Goal: Transaction & Acquisition: Purchase product/service

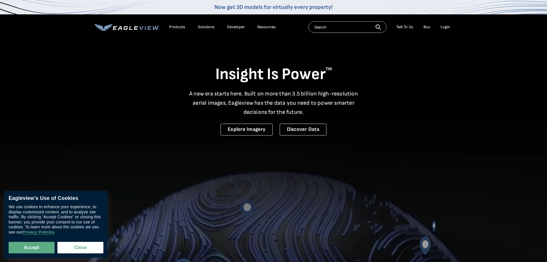
click at [450, 27] on div "Login" at bounding box center [445, 26] width 9 height 5
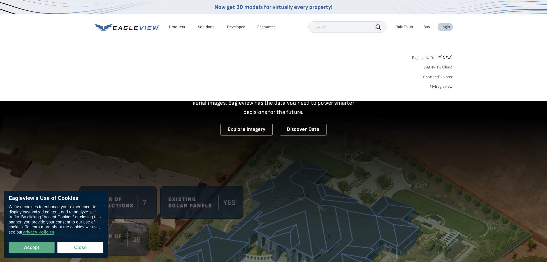
click at [446, 27] on div "Login" at bounding box center [445, 26] width 9 height 5
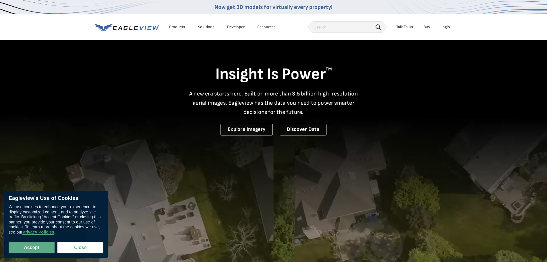
click at [446, 27] on div "Login" at bounding box center [445, 26] width 9 height 5
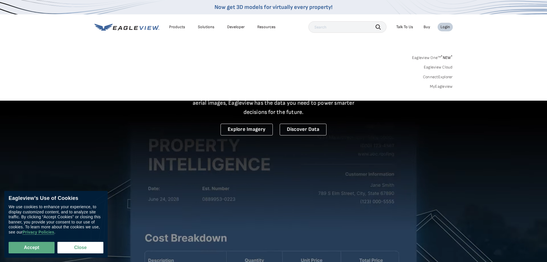
click at [446, 27] on div "Login" at bounding box center [445, 26] width 9 height 5
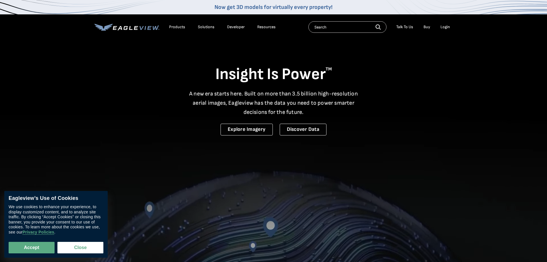
click at [446, 27] on div "Login" at bounding box center [445, 26] width 9 height 5
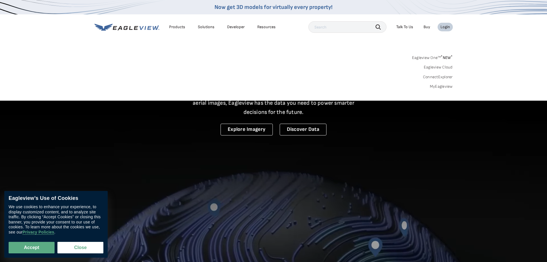
click at [446, 88] on link "MyEagleview" at bounding box center [441, 86] width 23 height 5
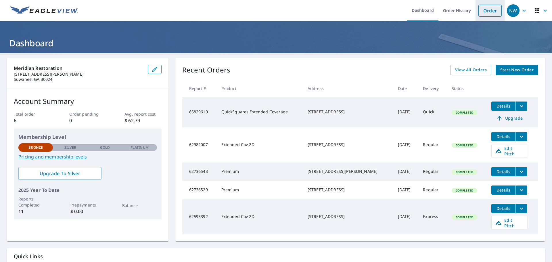
click at [485, 13] on link "Order" at bounding box center [489, 11] width 23 height 12
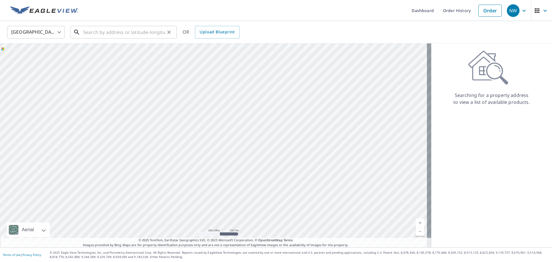
click at [88, 32] on input "text" at bounding box center [124, 32] width 82 height 16
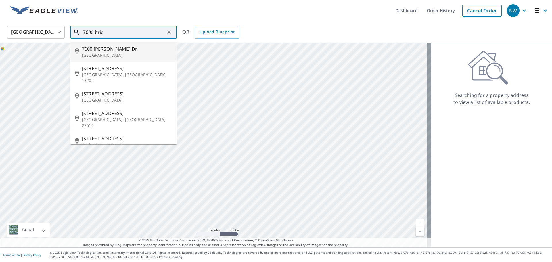
click at [119, 49] on span "7600 Brigham Dr" at bounding box center [127, 48] width 90 height 7
type input "7600 Brigham Dr Atlanta, GA 30350"
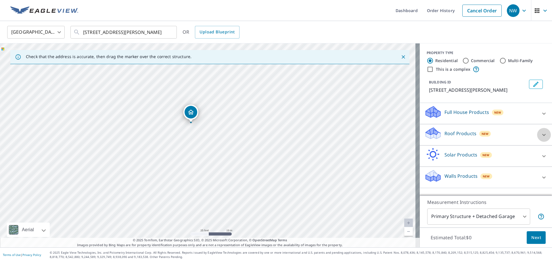
click at [540, 137] on icon at bounding box center [543, 134] width 7 height 7
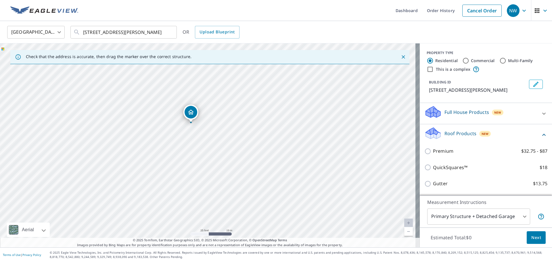
scroll to position [29, 0]
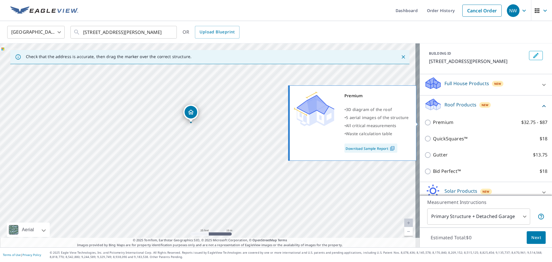
click at [424, 124] on input "Premium $32.75 - $87" at bounding box center [428, 122] width 9 height 7
checkbox input "true"
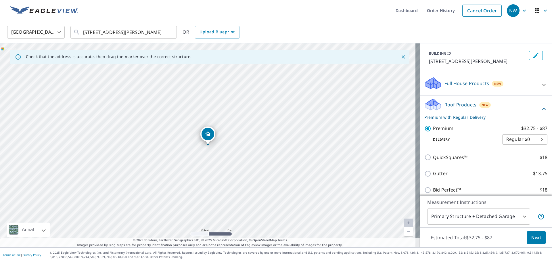
click at [534, 240] on span "Next" at bounding box center [536, 237] width 10 height 7
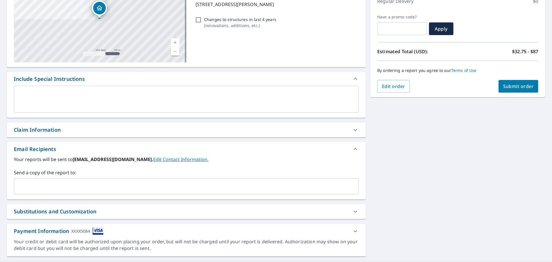
scroll to position [100, 0]
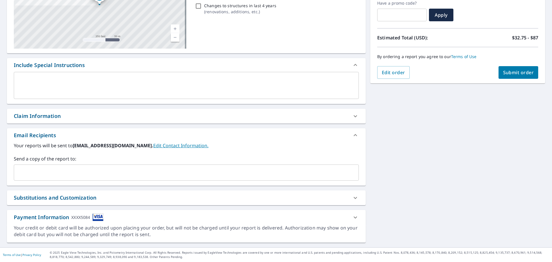
click at [516, 68] on button "Submit order" at bounding box center [518, 72] width 40 height 13
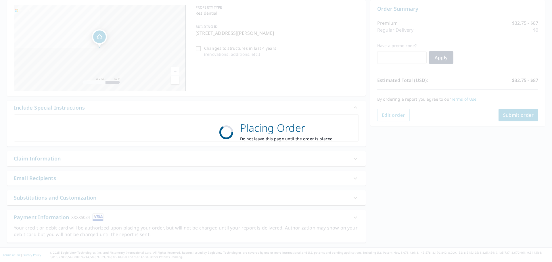
scroll to position [57, 0]
